Goal: Navigation & Orientation: Go to known website

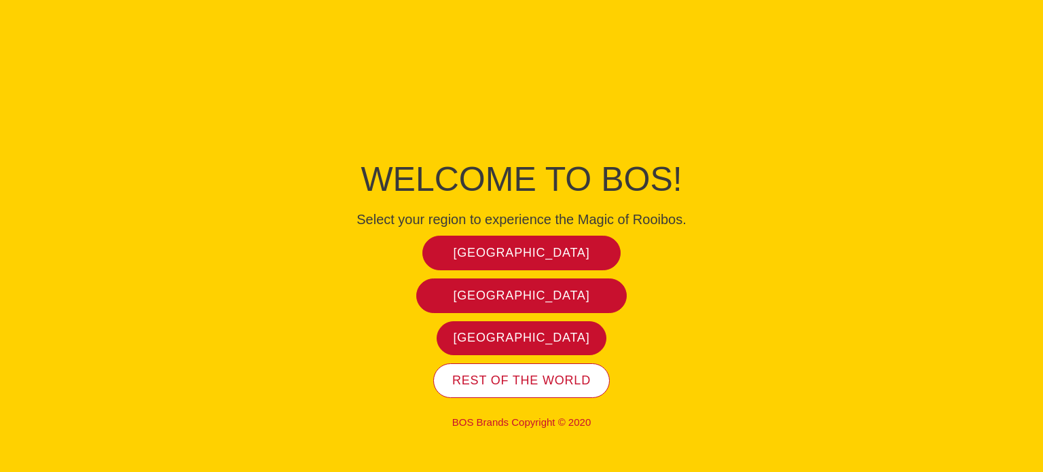
click at [501, 375] on span "Rest of the world" at bounding box center [521, 381] width 139 height 16
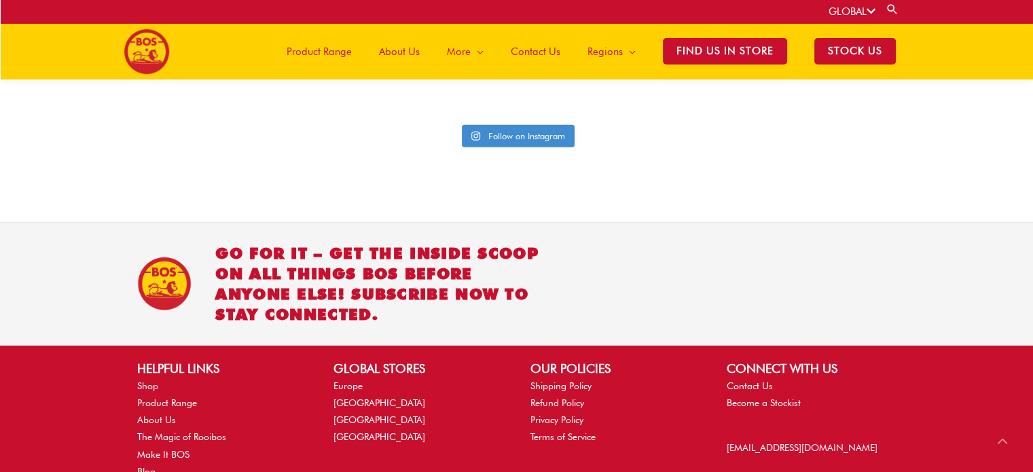
scroll to position [3345, 0]
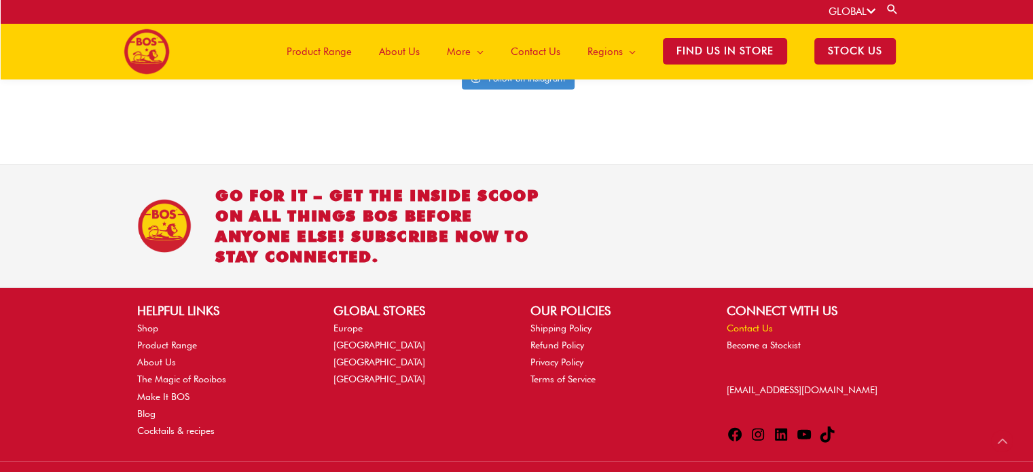
click at [744, 323] on link "Contact Us" at bounding box center [750, 328] width 46 height 11
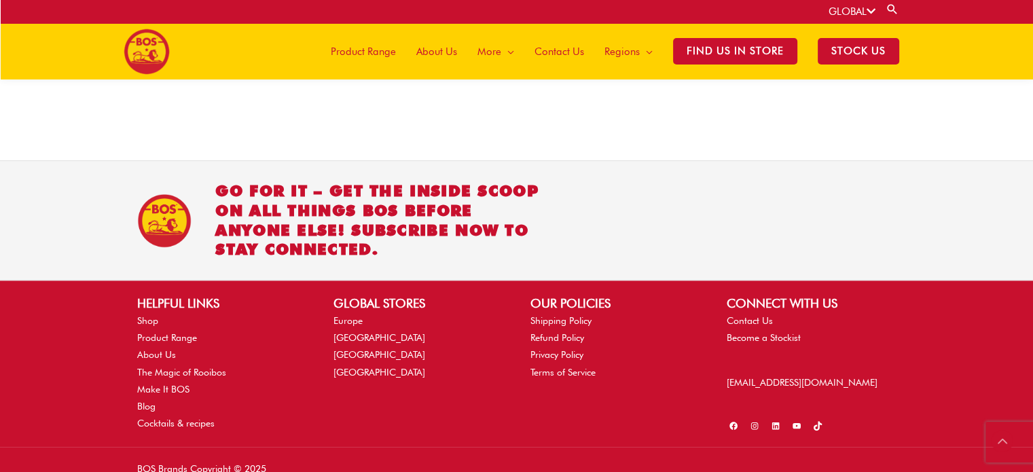
scroll to position [569, 0]
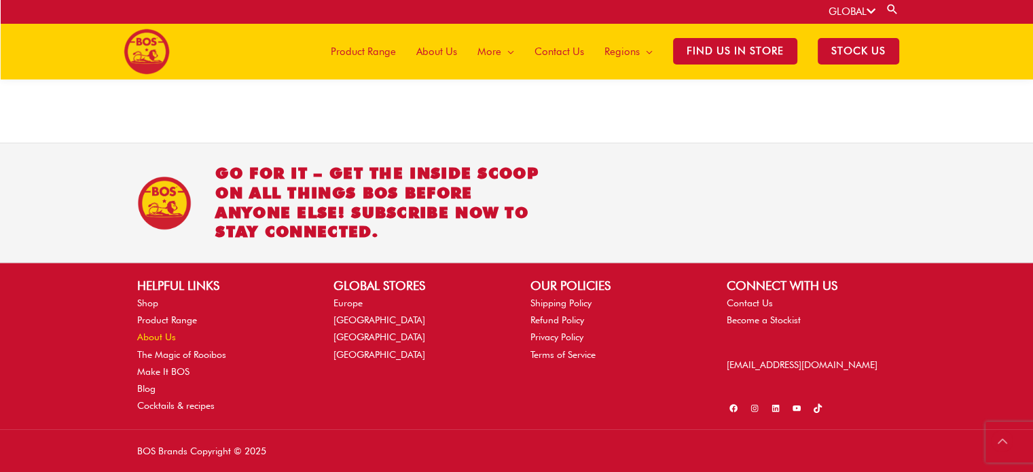
click at [156, 332] on link "About Us" at bounding box center [156, 336] width 39 height 11
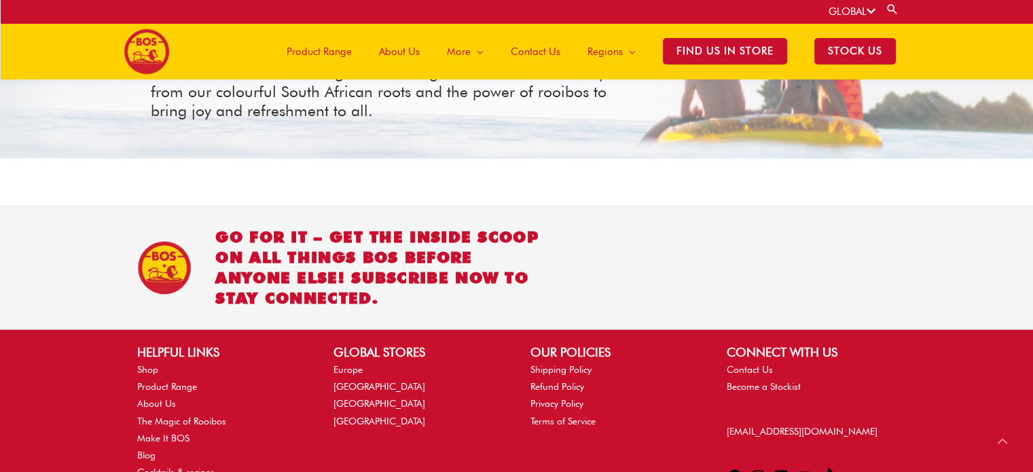
scroll to position [1687, 0]
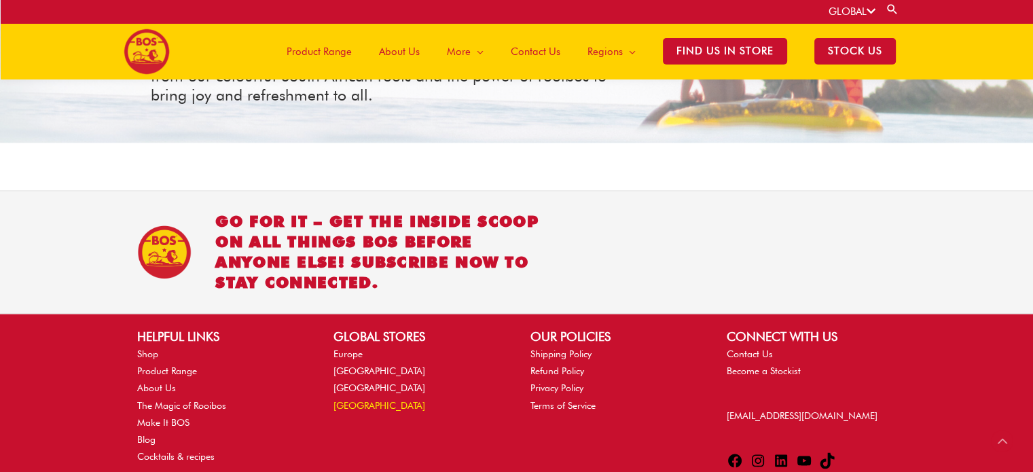
click at [351, 400] on link "[GEOGRAPHIC_DATA]" at bounding box center [380, 405] width 92 height 11
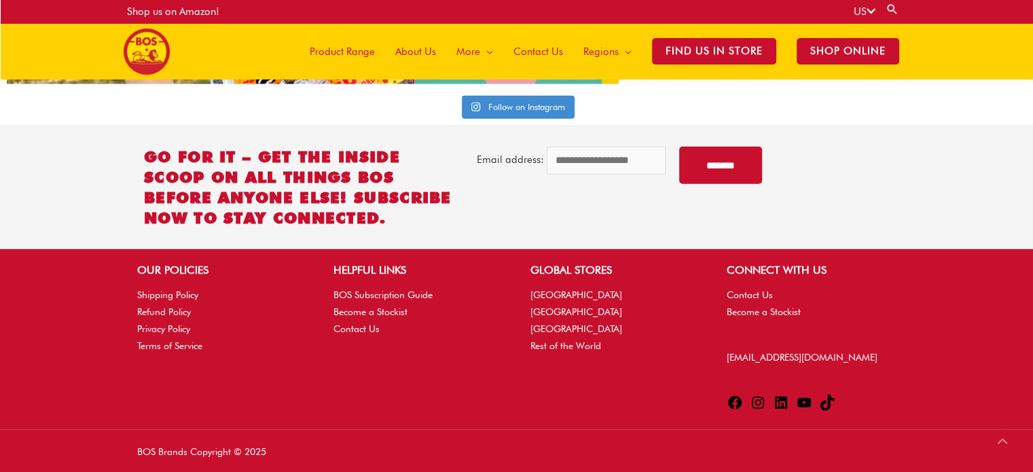
scroll to position [3508, 0]
